Goal: Find specific page/section: Find specific page/section

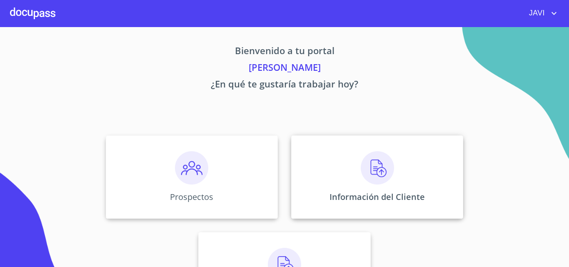
click at [370, 169] on img at bounding box center [377, 167] width 33 height 33
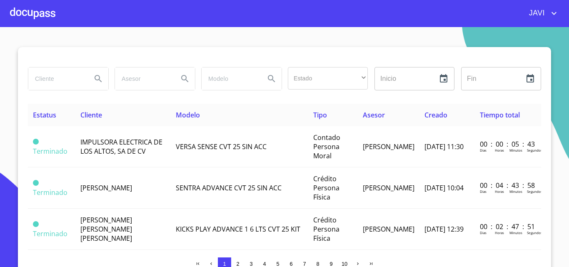
click at [56, 78] on input "search" at bounding box center [56, 79] width 57 height 23
type input "scp"
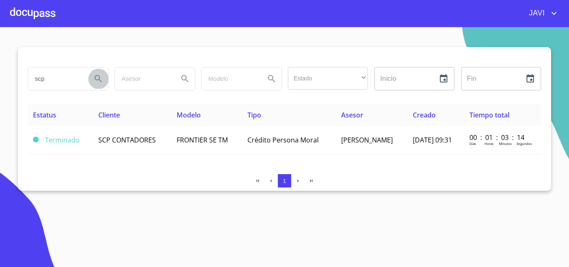
click at [95, 78] on icon "Search" at bounding box center [98, 79] width 10 height 10
click at [212, 142] on span "FRONTIER SE TM" at bounding box center [202, 139] width 51 height 9
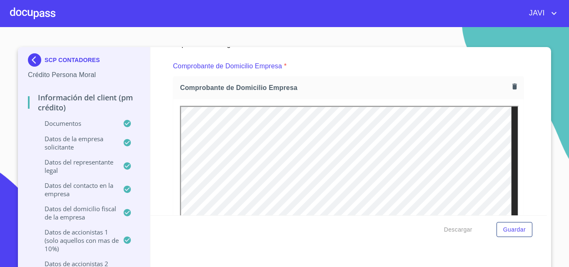
scroll to position [153, 0]
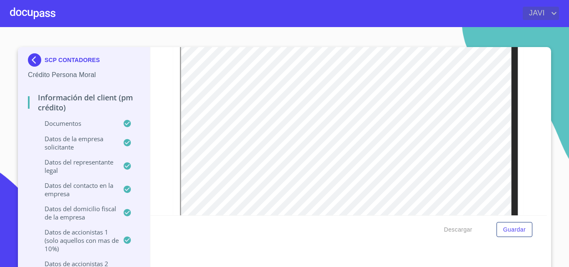
click at [554, 12] on icon "account of current user" at bounding box center [554, 13] width 10 height 10
click at [539, 23] on li "Salir" at bounding box center [545, 17] width 27 height 15
